Goal: Transaction & Acquisition: Download file/media

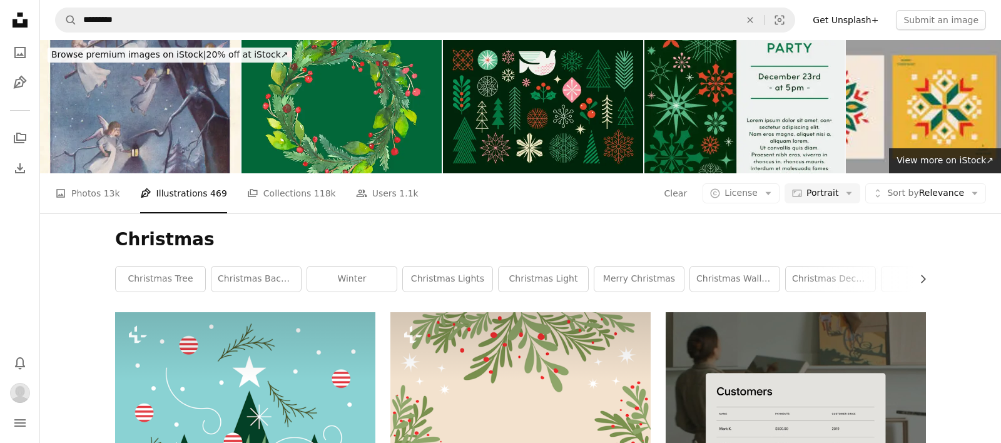
scroll to position [17018, 0]
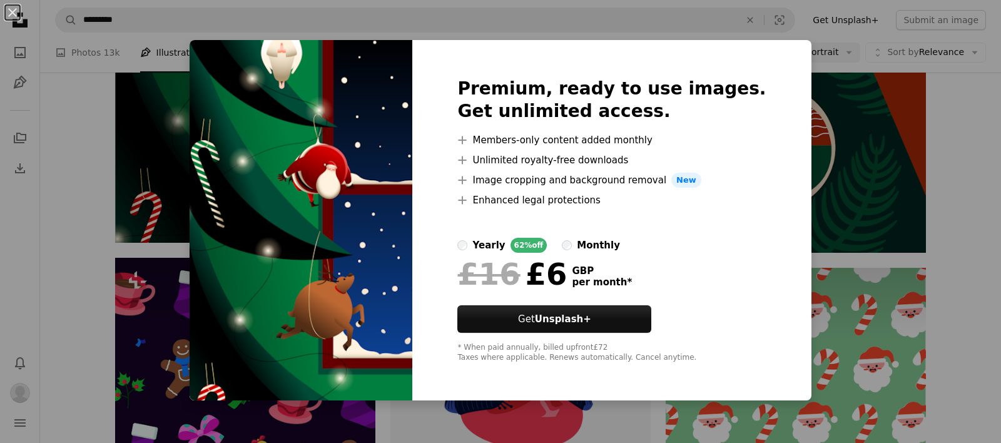
click at [138, 168] on div "An X shape Premium, ready to use images. Get unlimited access. A plus sign Memb…" at bounding box center [500, 221] width 1001 height 443
click at [138, 168] on img at bounding box center [245, 11] width 260 height 463
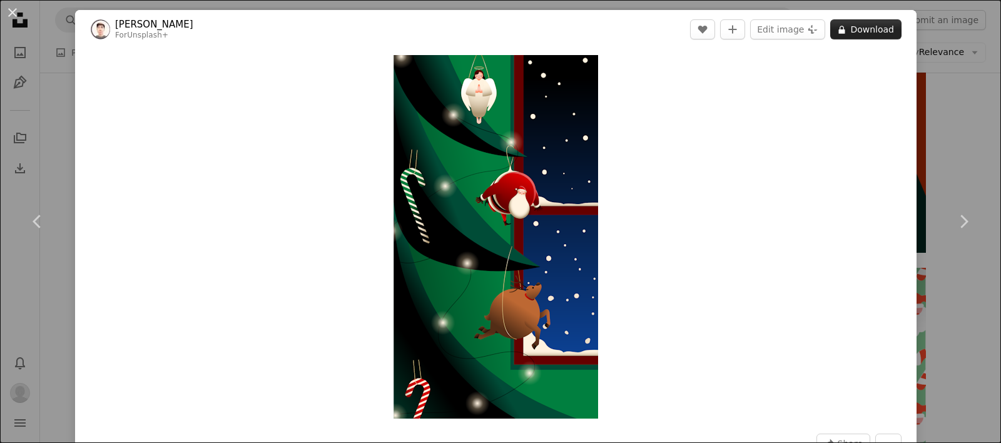
click at [878, 27] on button "A lock Download" at bounding box center [865, 29] width 71 height 20
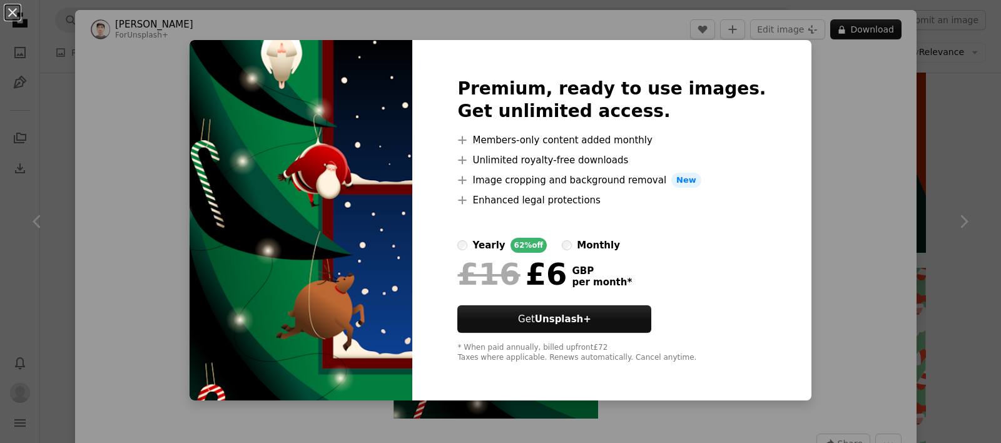
click at [821, 65] on div "An X shape Premium, ready to use images. Get unlimited access. A plus sign Memb…" at bounding box center [500, 221] width 1001 height 443
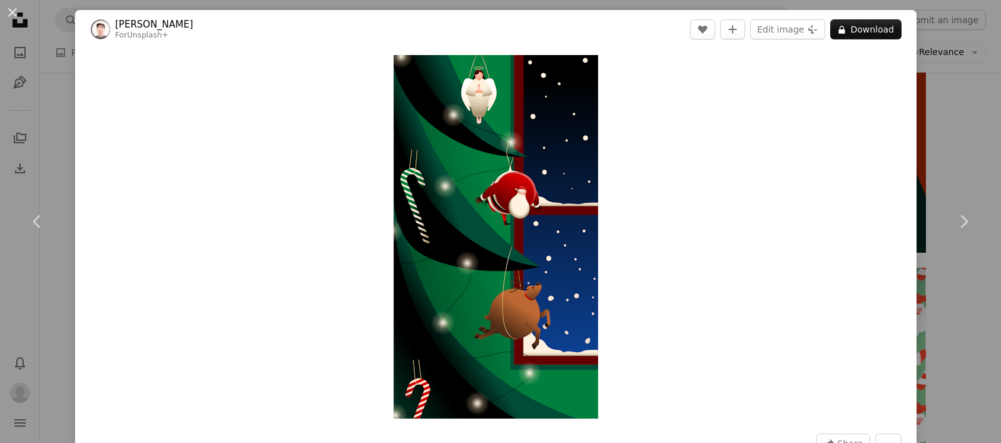
click at [959, 93] on div "An X shape Chevron left Chevron right [PERSON_NAME] For Unsplash+ A heart A plu…" at bounding box center [500, 221] width 1001 height 443
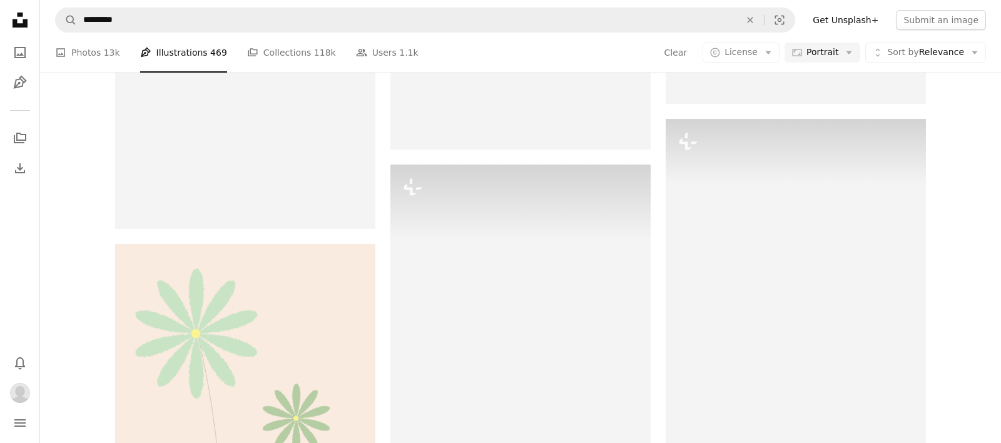
scroll to position [38855, 0]
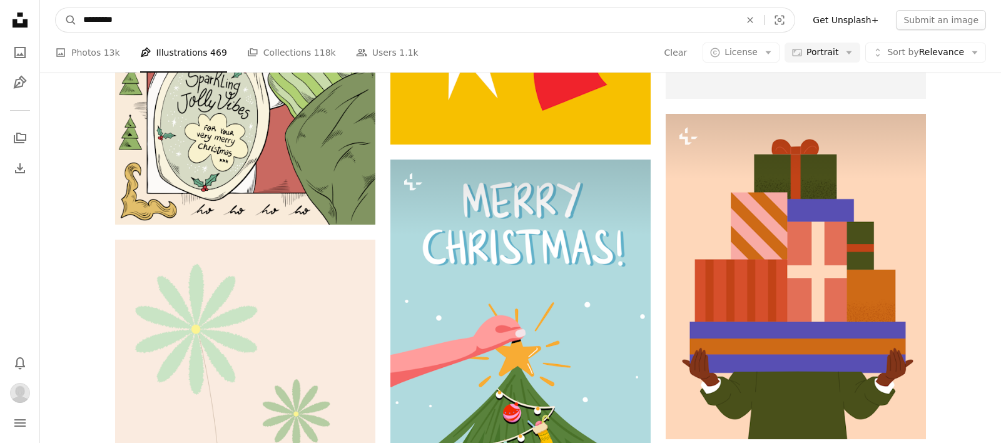
click at [142, 17] on input "*********" at bounding box center [406, 20] width 659 height 24
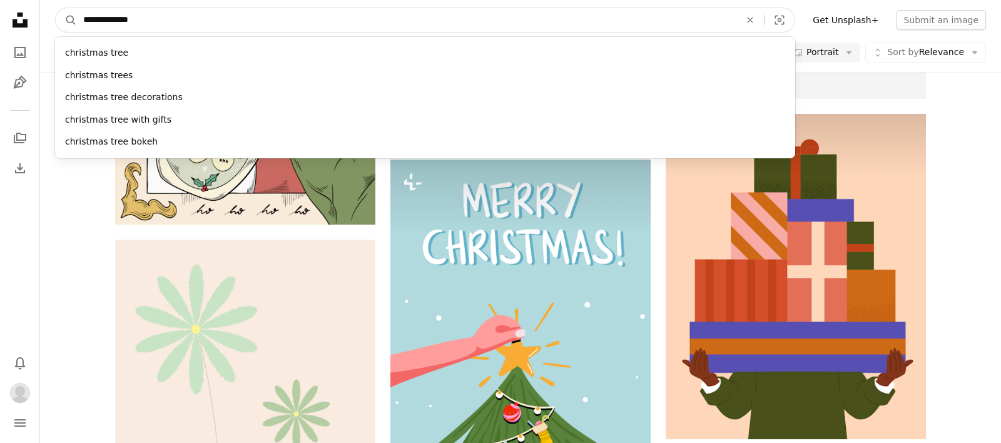
type input "**********"
click at [56, 8] on button "A magnifying glass" at bounding box center [66, 20] width 21 height 24
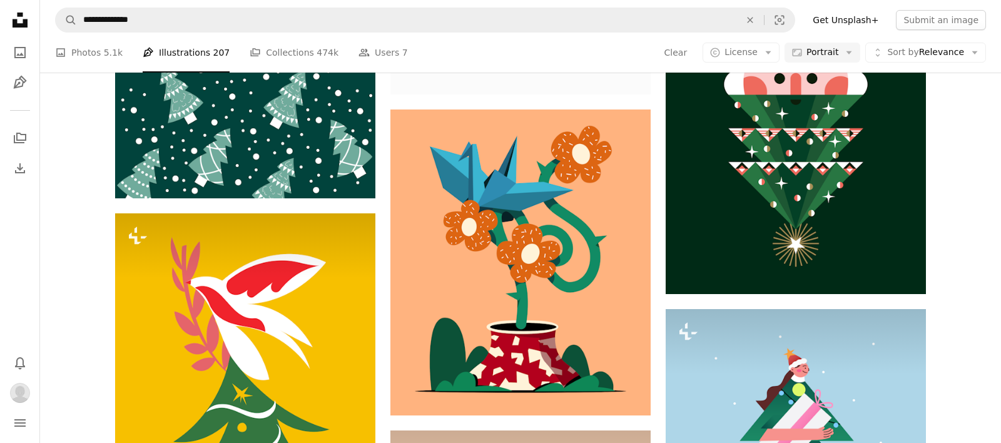
scroll to position [6720, 0]
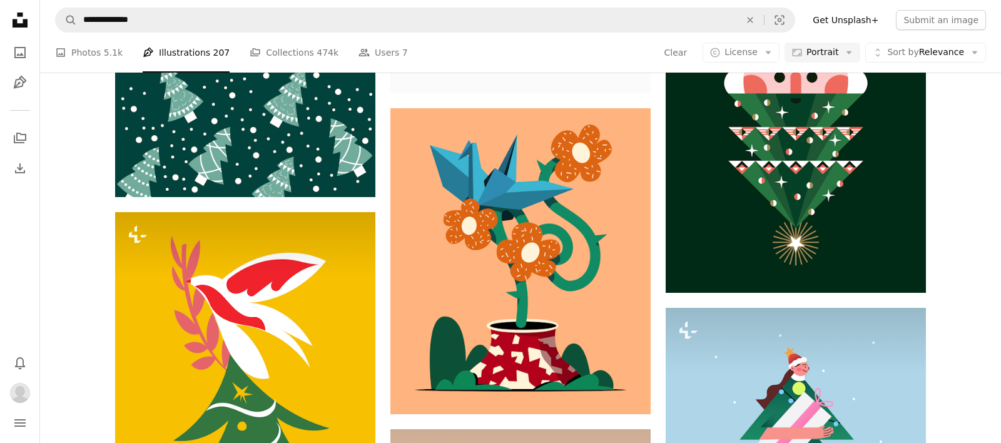
click at [20, 19] on icon "Unsplash logo Unsplash Home" at bounding box center [20, 20] width 25 height 25
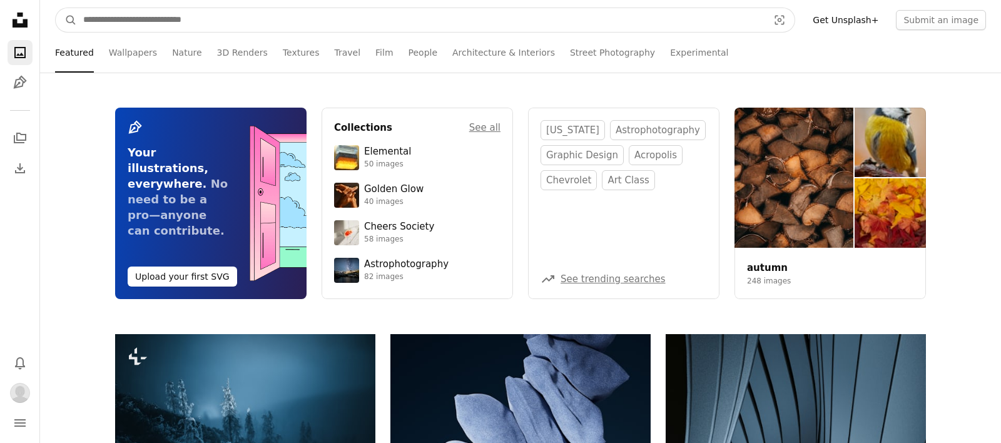
click at [218, 19] on input "Find visuals sitewide" at bounding box center [420, 20] width 687 height 24
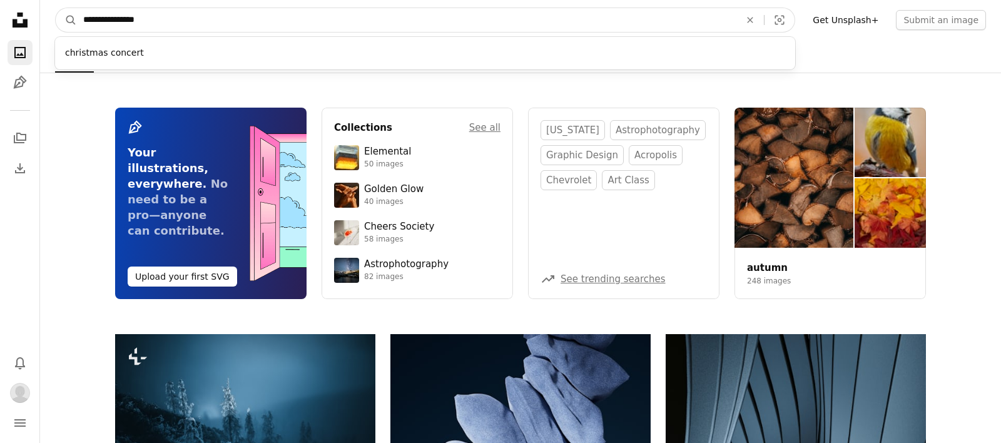
type input "**********"
click button "A magnifying glass" at bounding box center [66, 20] width 21 height 24
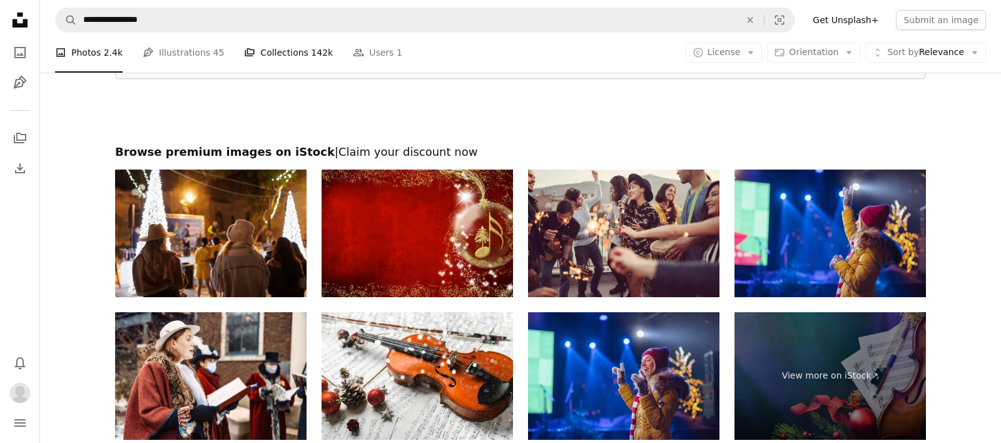
scroll to position [2388, 0]
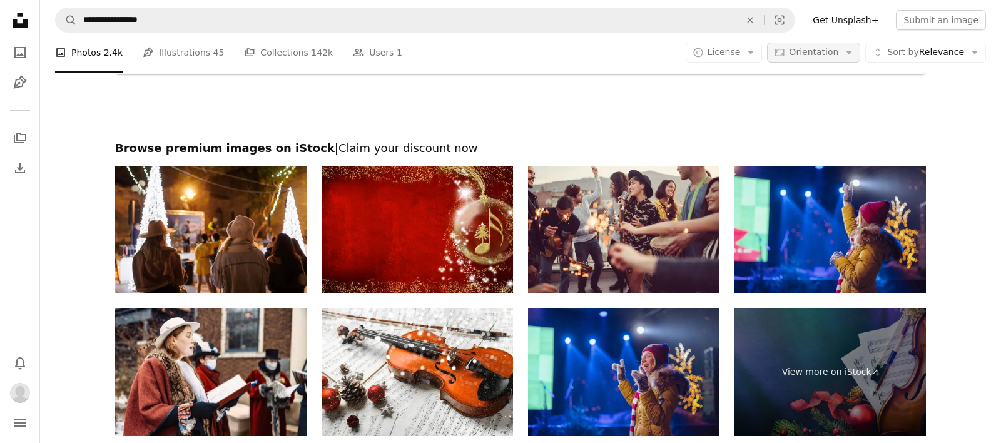
click at [827, 50] on span "Orientation" at bounding box center [813, 52] width 49 height 10
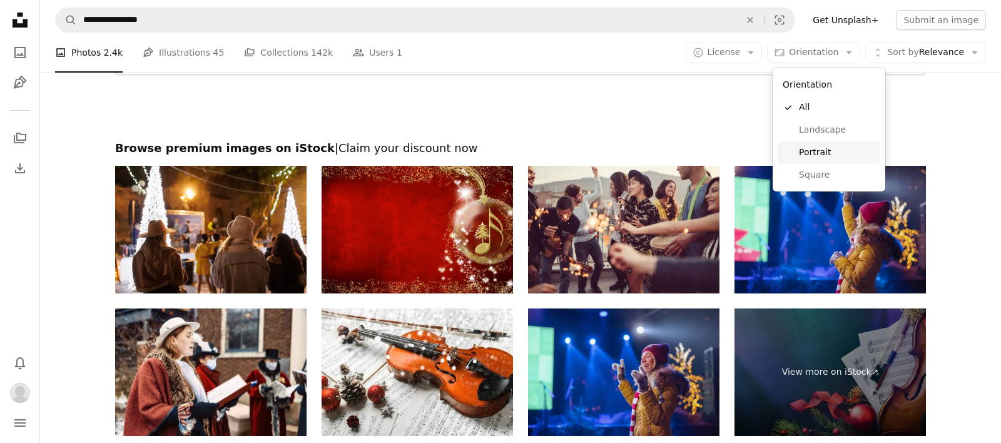
click at [812, 151] on span "Portrait" at bounding box center [837, 152] width 76 height 13
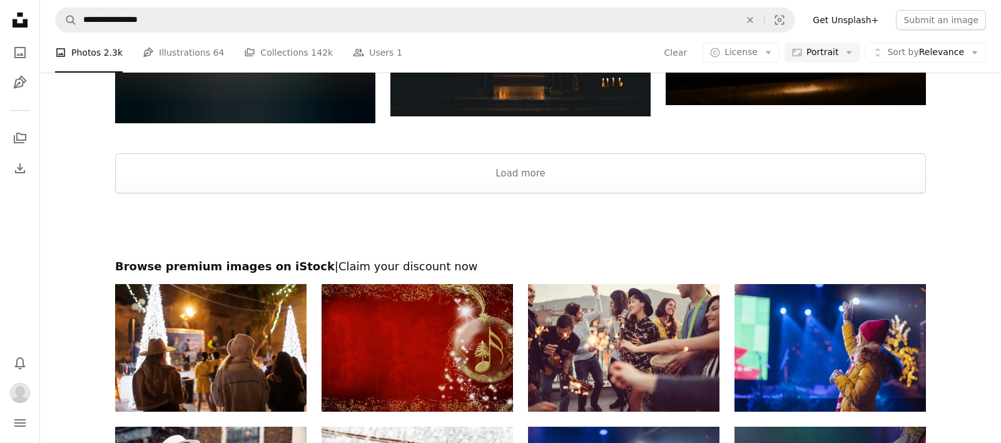
scroll to position [2918, 0]
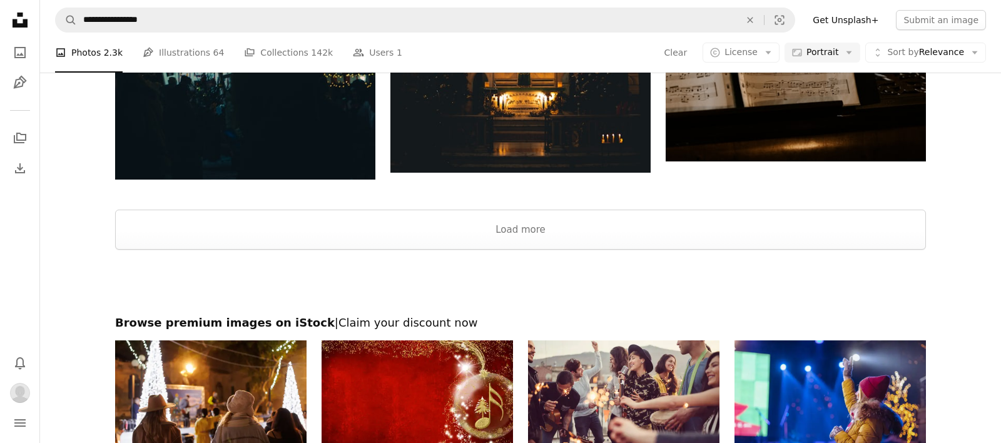
click at [253, 323] on h2 "Browse premium images on iStock | Claim your discount now" at bounding box center [520, 322] width 810 height 15
